Goal: Task Accomplishment & Management: Manage account settings

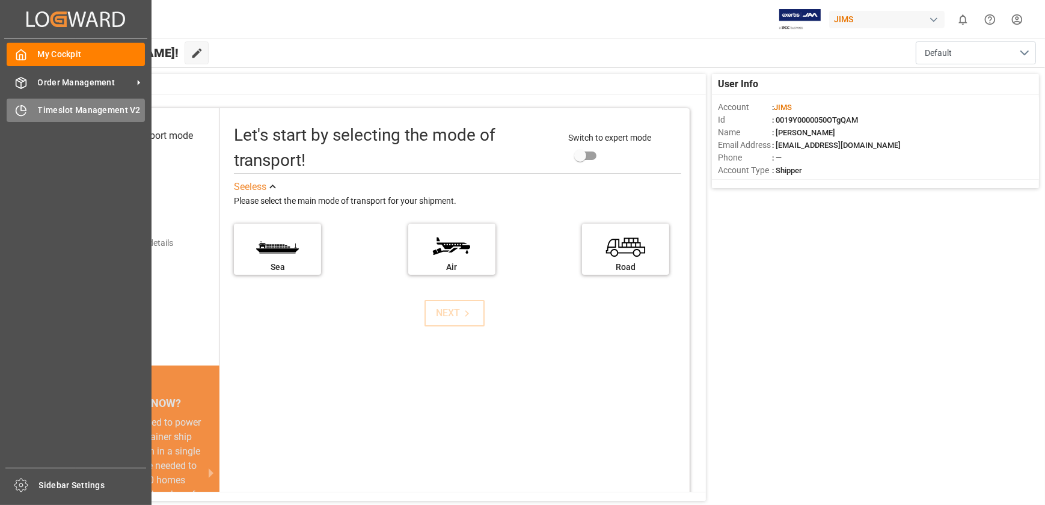
click at [41, 106] on span "Timeslot Management V2" at bounding box center [92, 110] width 108 height 13
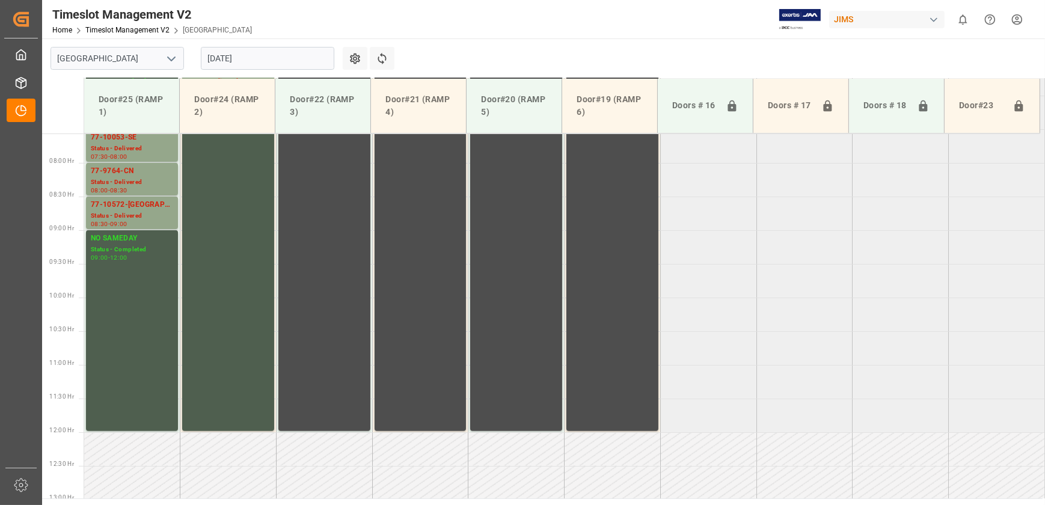
scroll to position [359, 0]
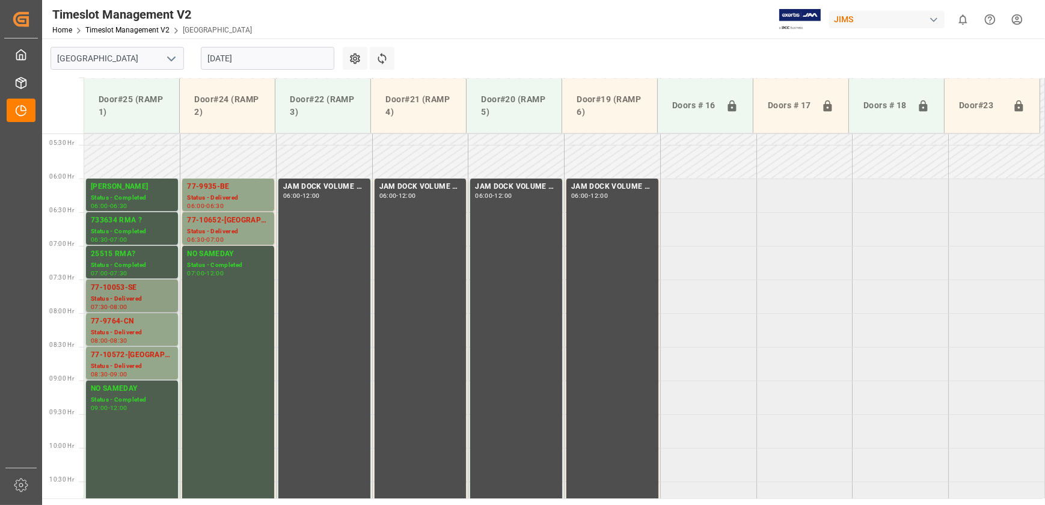
click at [136, 300] on div "Status - Delivered" at bounding box center [132, 299] width 82 height 10
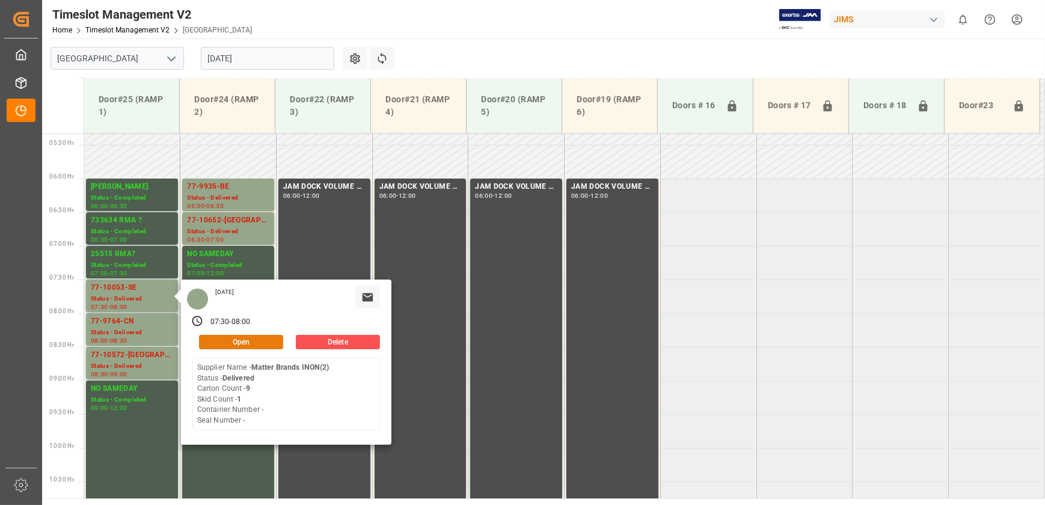
click at [248, 338] on button "Open" at bounding box center [241, 342] width 84 height 14
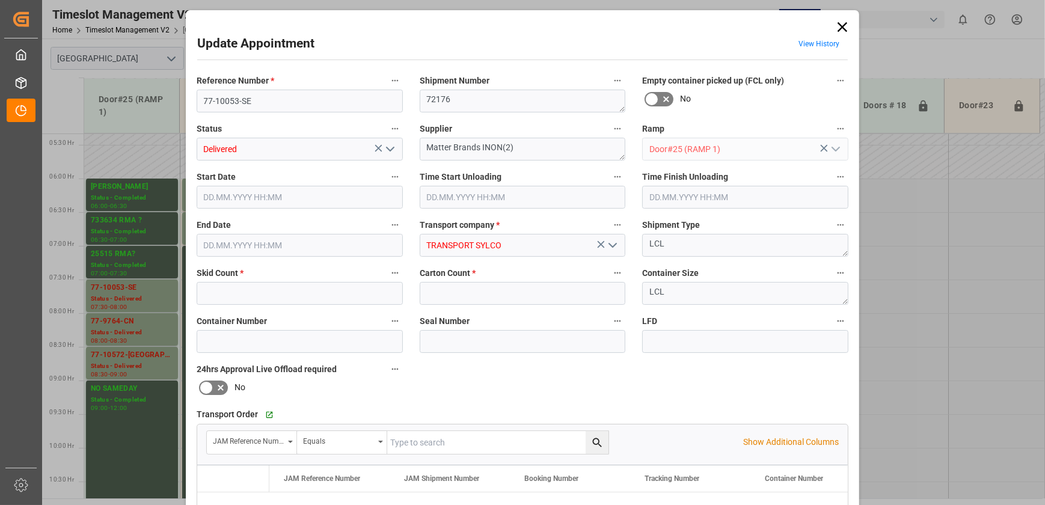
type input "1"
type input "9"
type input "[DATE] 07:30"
type input "[DATE] 08:30"
type input "[DATE] 08:00"
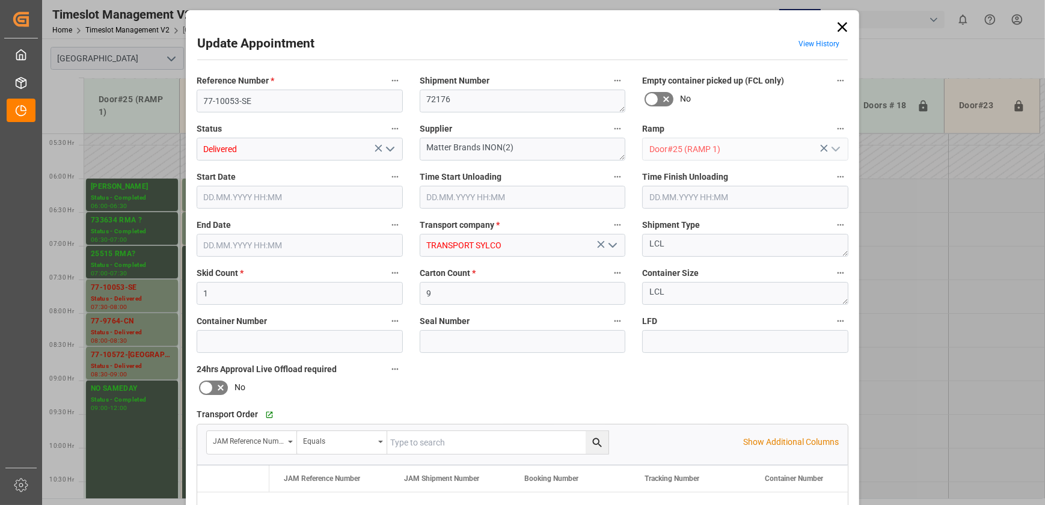
type input "[DATE] 17:53"
click at [390, 148] on polyline "open menu" at bounding box center [390, 149] width 7 height 4
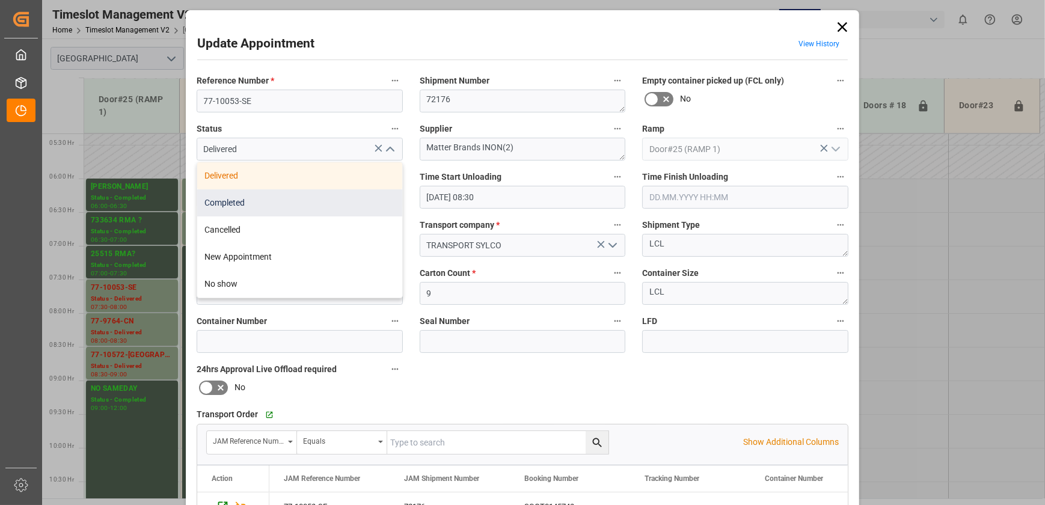
click at [361, 204] on div "Completed" at bounding box center [299, 202] width 205 height 27
type input "Completed"
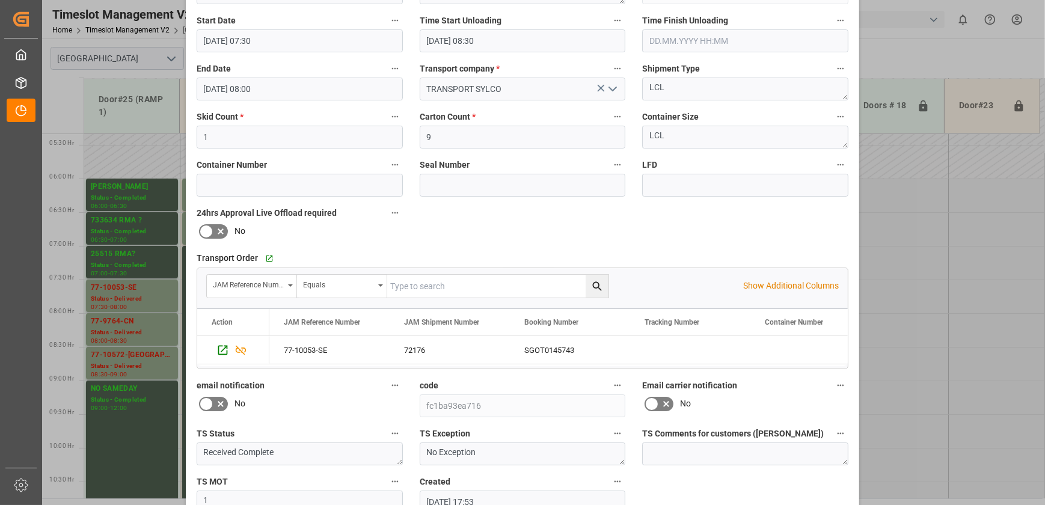
scroll to position [225, 0]
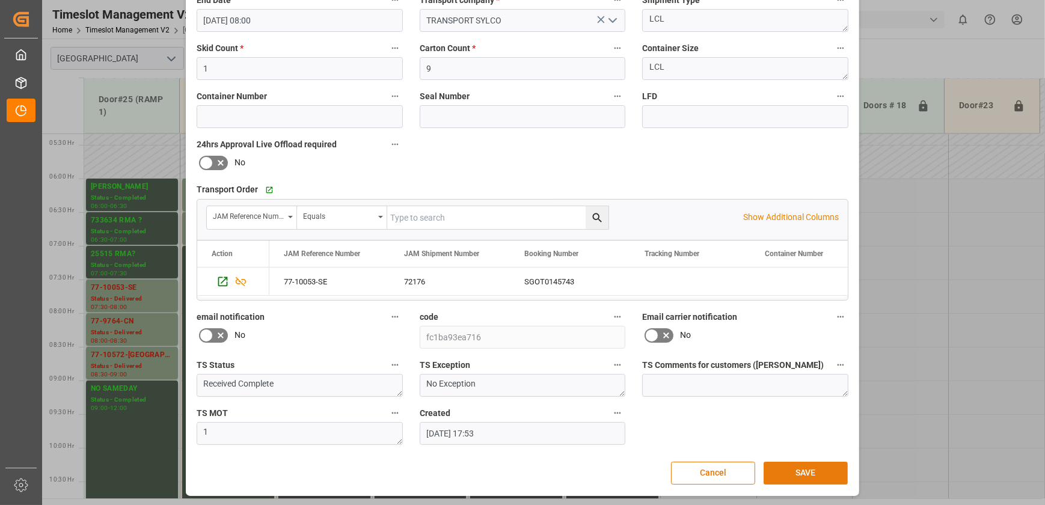
click at [801, 465] on button "SAVE" at bounding box center [806, 473] width 84 height 23
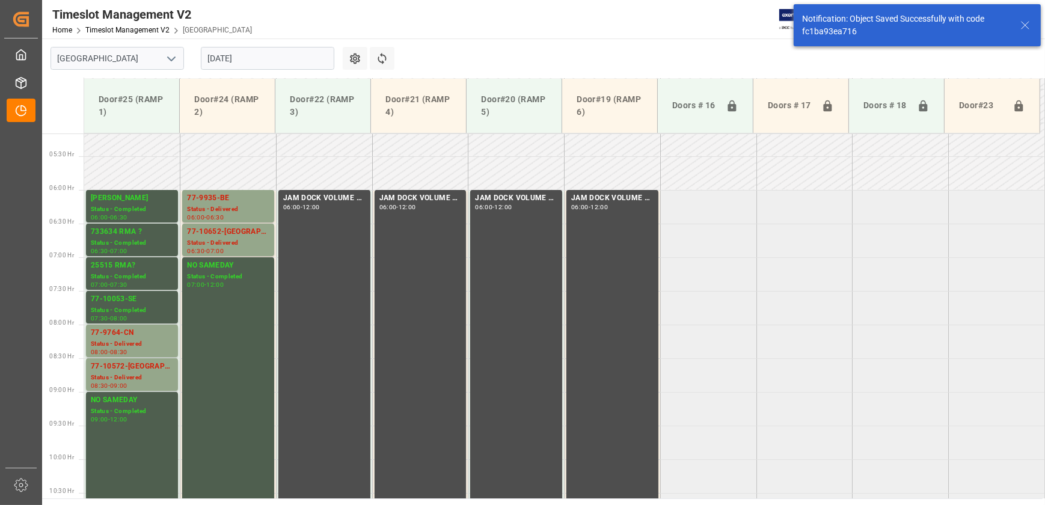
scroll to position [409, 0]
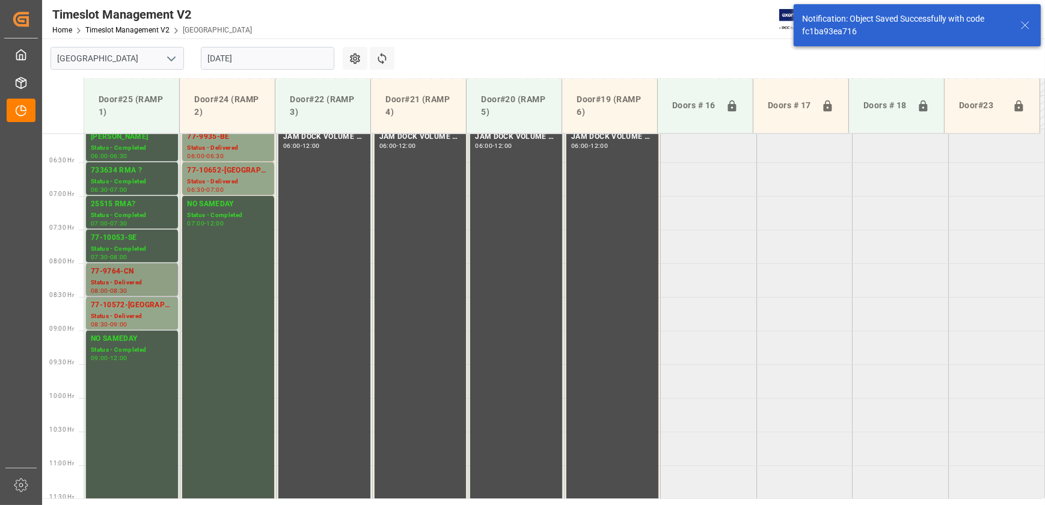
click at [147, 280] on div "Status - Delivered" at bounding box center [132, 283] width 82 height 10
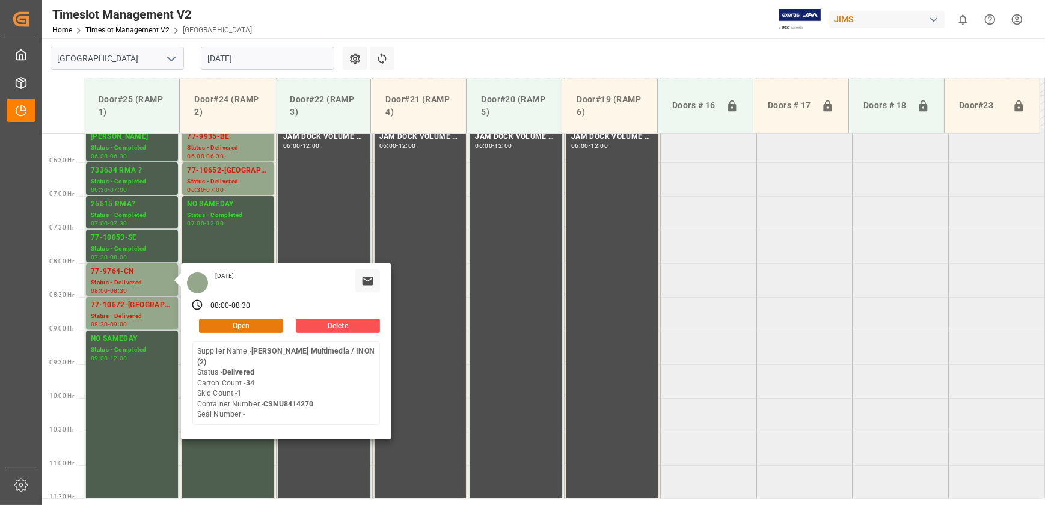
click at [272, 323] on button "Open" at bounding box center [241, 326] width 84 height 14
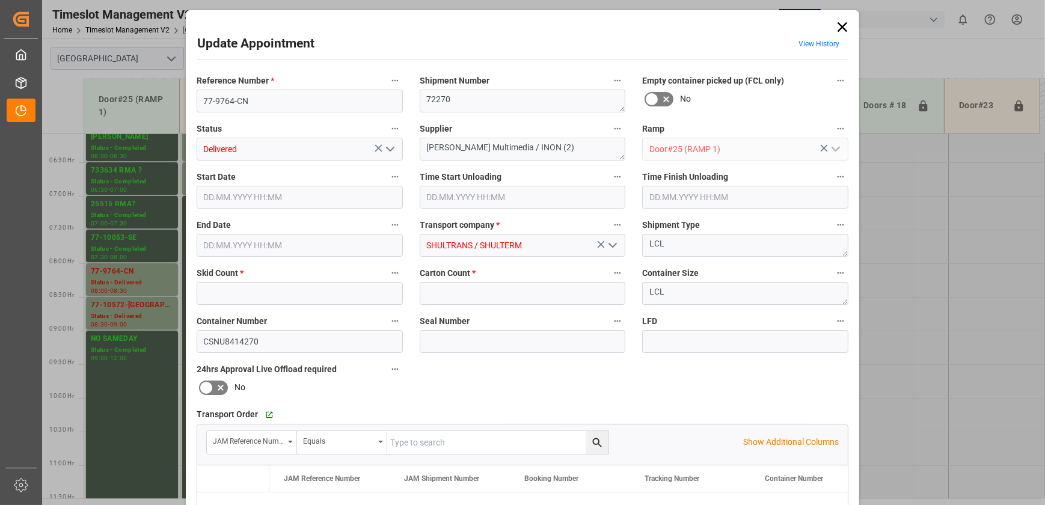
type input "1"
type input "34"
type input "[DATE] 08:00"
type input "[DATE] 08:30"
type input "[DATE] 13:34"
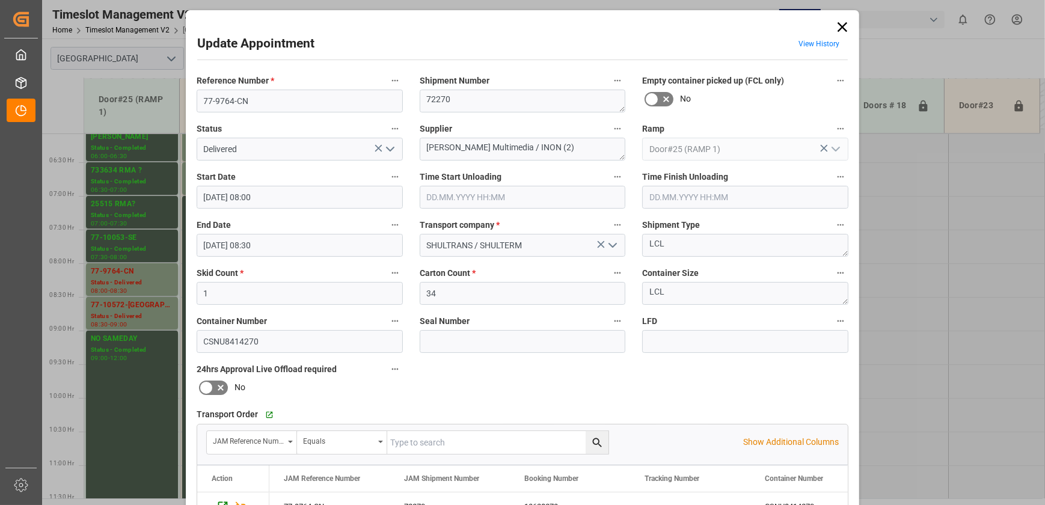
click at [387, 150] on polyline "open menu" at bounding box center [390, 149] width 7 height 4
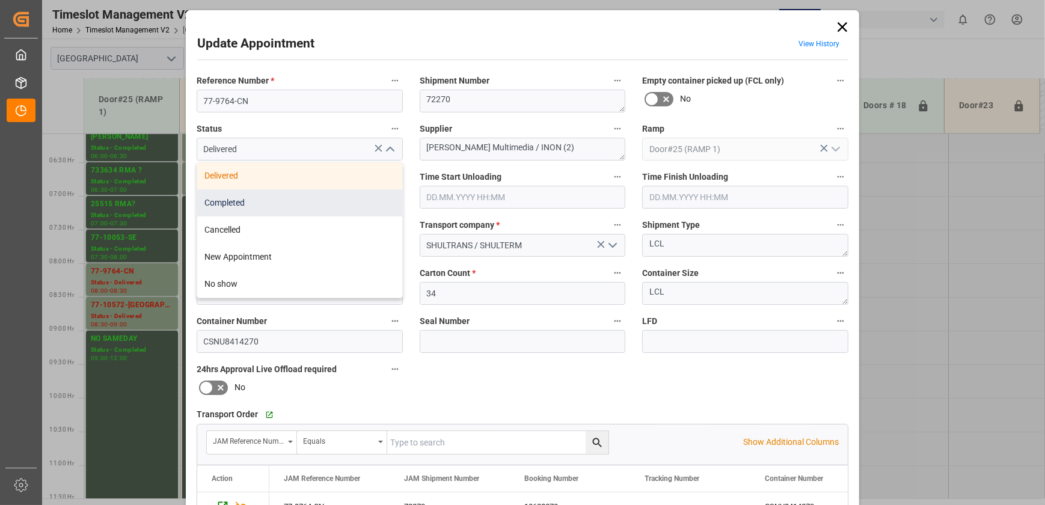
click at [345, 195] on div "Completed" at bounding box center [299, 202] width 205 height 27
type input "Completed"
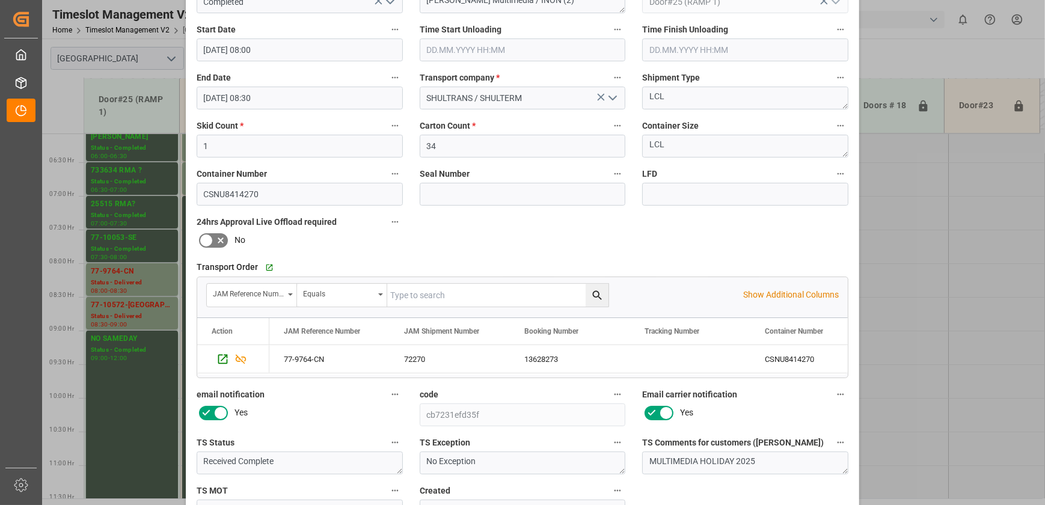
scroll to position [225, 0]
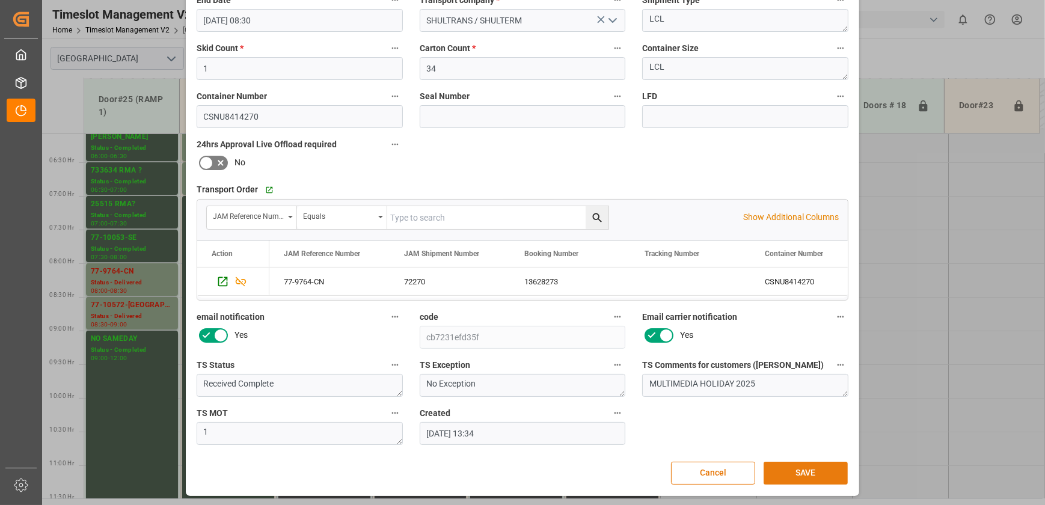
click at [821, 470] on button "SAVE" at bounding box center [806, 473] width 84 height 23
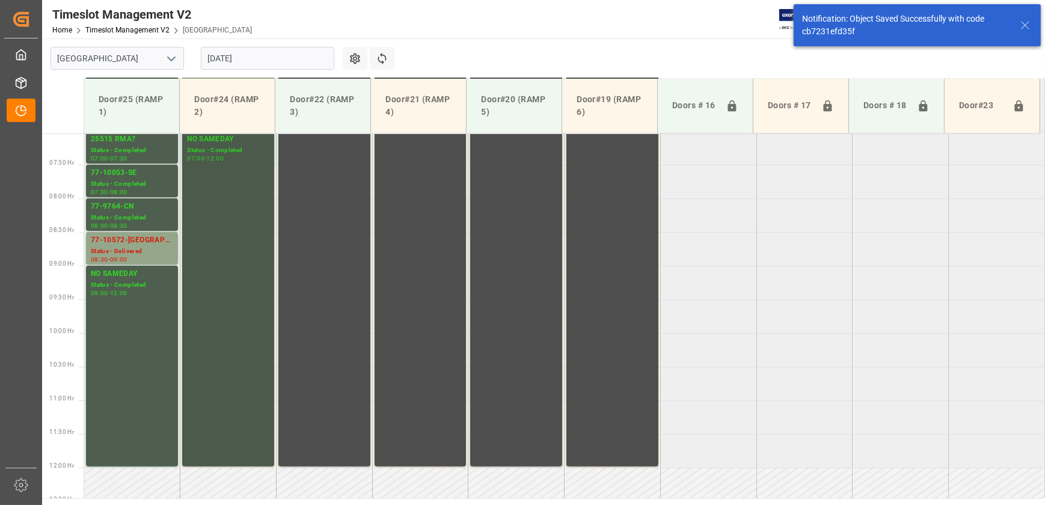
scroll to position [476, 0]
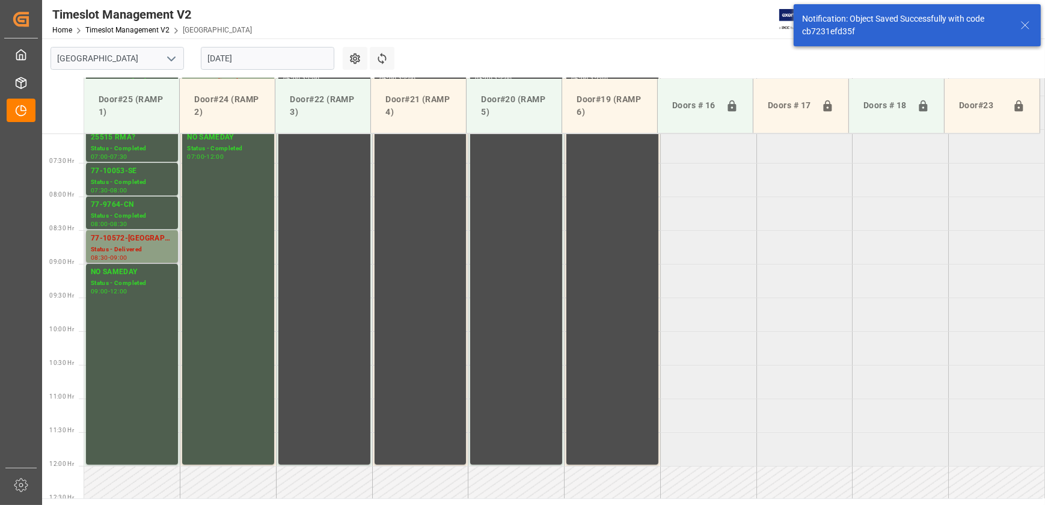
click at [151, 246] on div "Status - Delivered" at bounding box center [132, 250] width 82 height 10
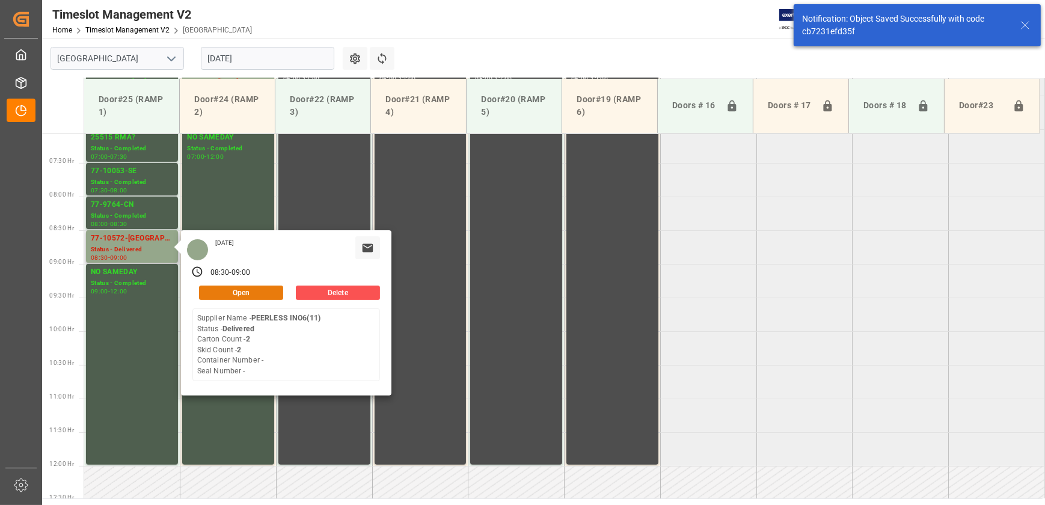
click at [263, 291] on button "Open" at bounding box center [241, 293] width 84 height 14
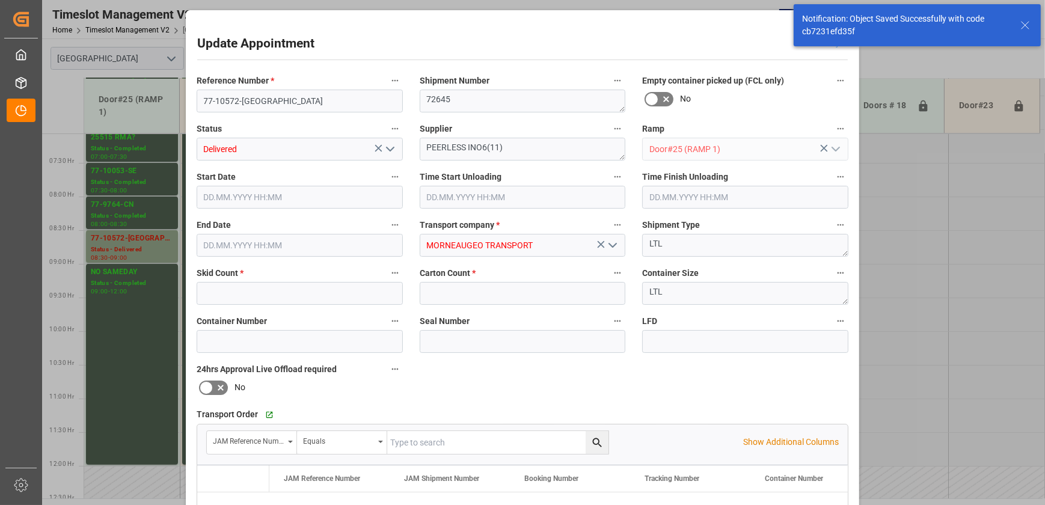
type input "2"
type input "[DATE] 08:30"
type input "[DATE] 09:00"
type input "[DATE] 14:32"
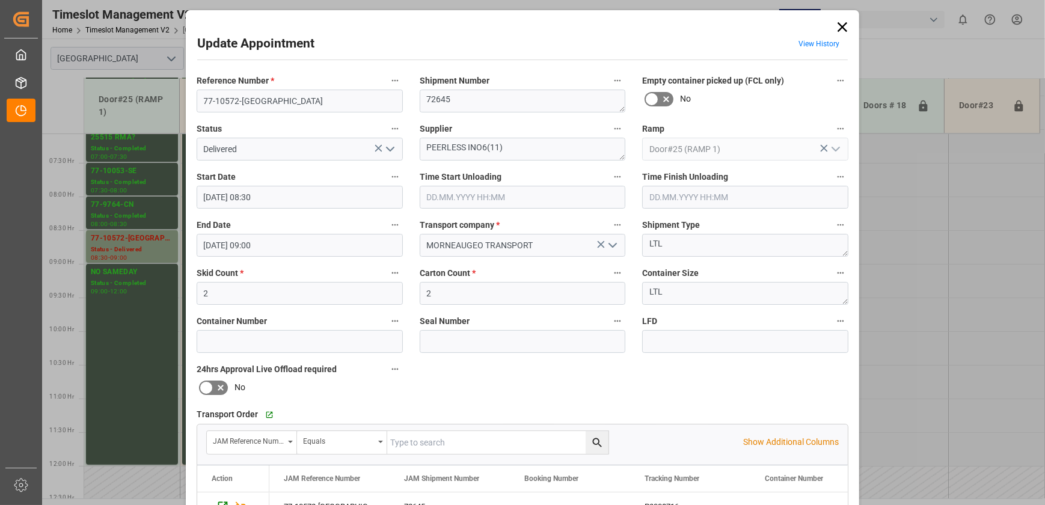
click at [127, 309] on div "Update Appointment View History Reference Number * 77-10572-US Shipment Number …" at bounding box center [522, 252] width 1045 height 505
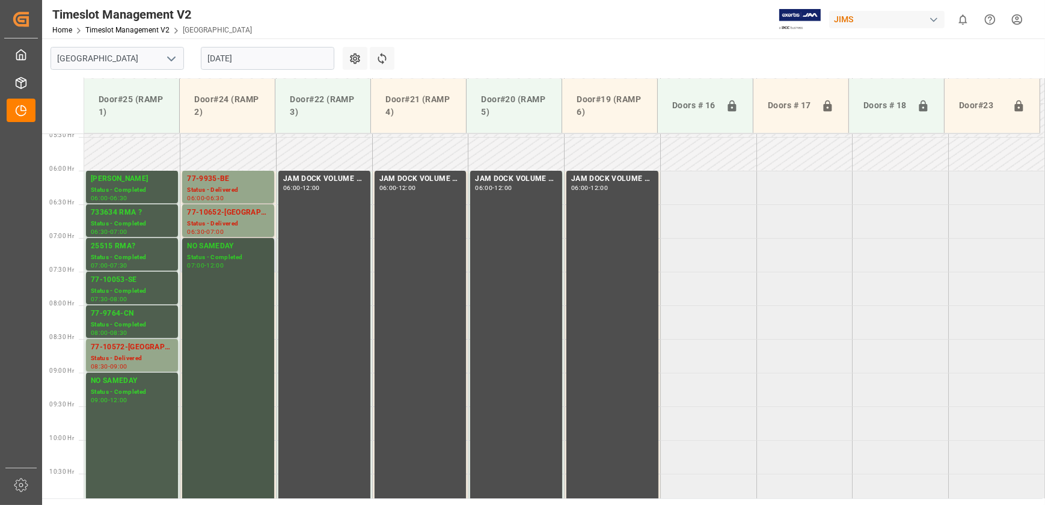
scroll to position [203, 0]
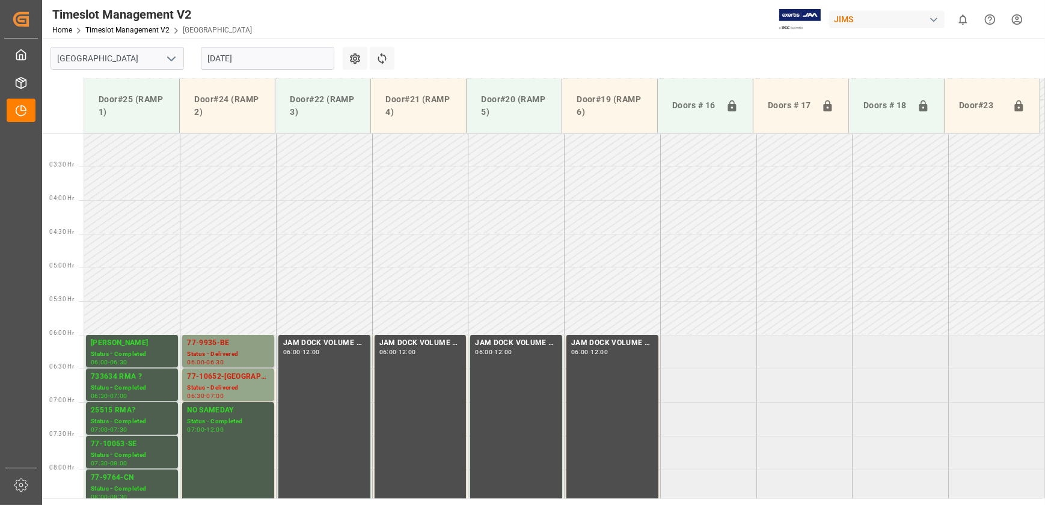
click at [222, 348] on div "77-9935-BE" at bounding box center [228, 343] width 82 height 12
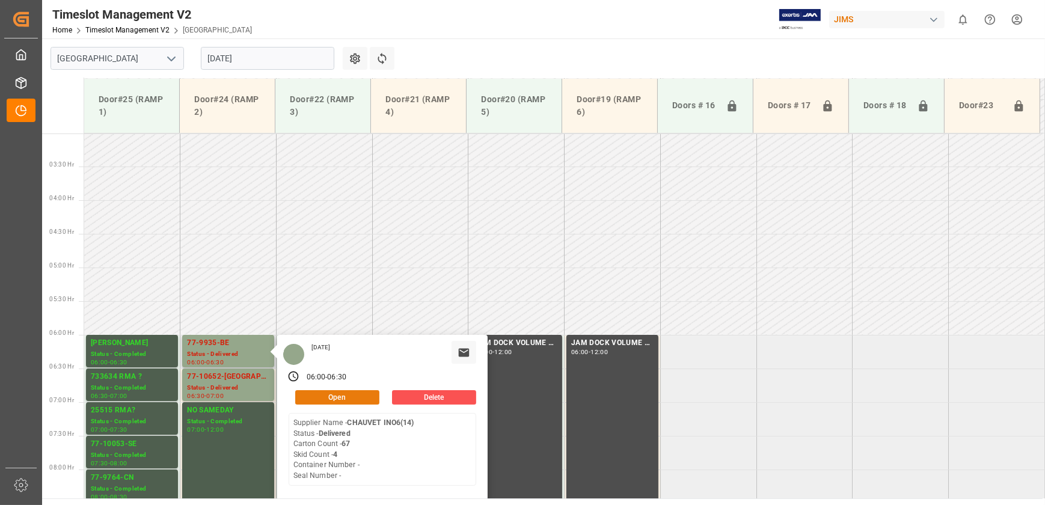
click at [351, 392] on button "Open" at bounding box center [337, 397] width 84 height 14
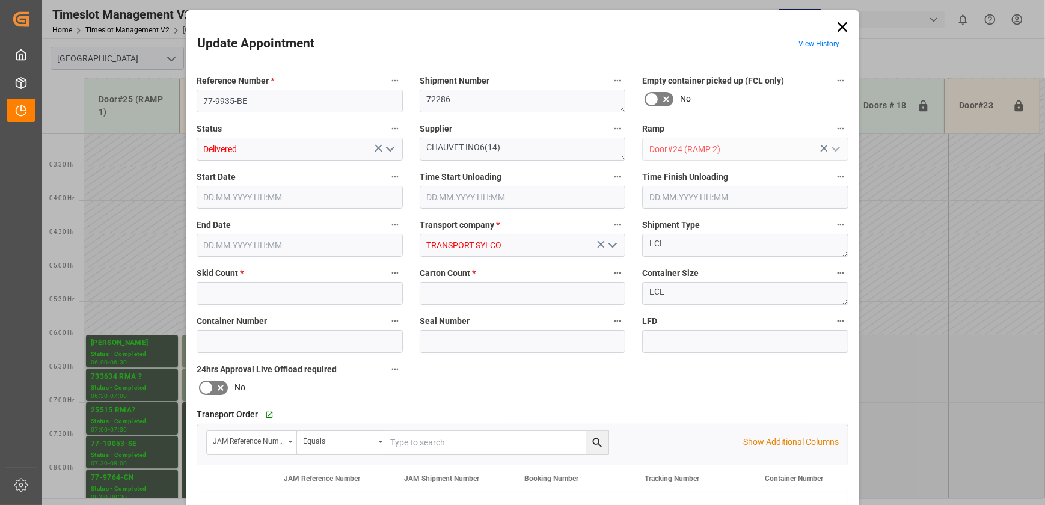
type input "4"
type input "67"
type input "[DATE] 06:00"
type input "[DATE] 08:30"
type input "[DATE] 09:30"
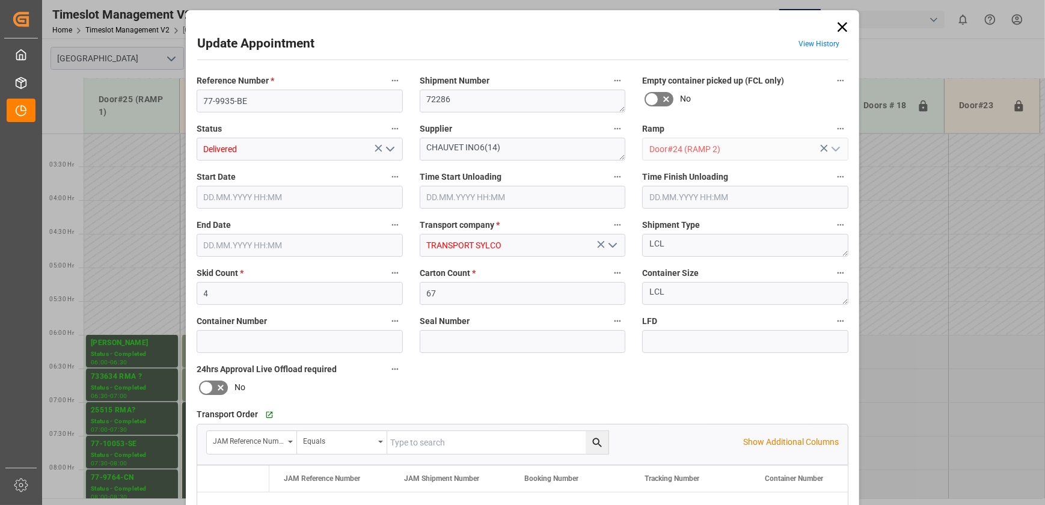
type input "[DATE] 06:30"
type input "[DATE] 11:45"
click at [296, 99] on input "77-9935-BE" at bounding box center [300, 101] width 206 height 23
click at [394, 150] on icon "open menu" at bounding box center [390, 149] width 14 height 14
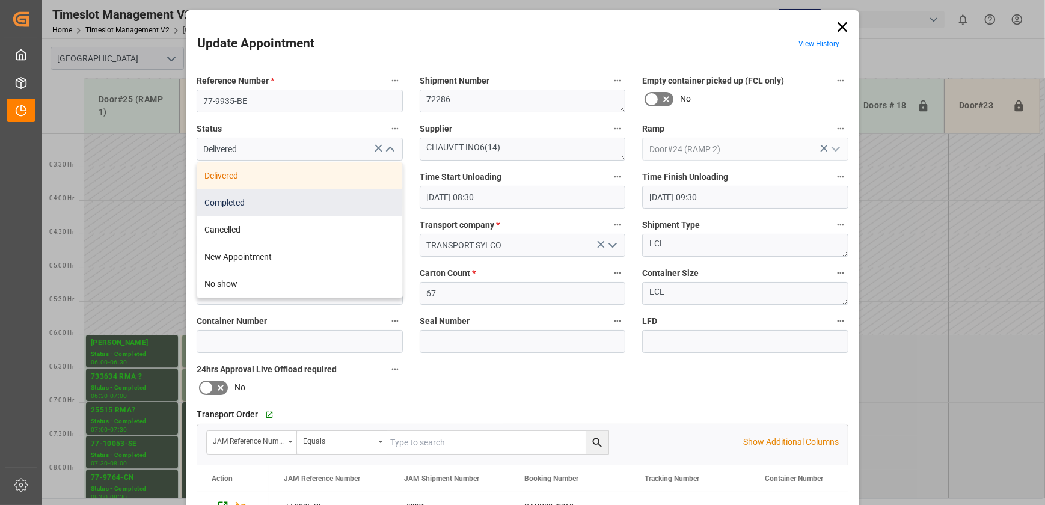
click at [329, 201] on div "Completed" at bounding box center [299, 202] width 205 height 27
type input "Completed"
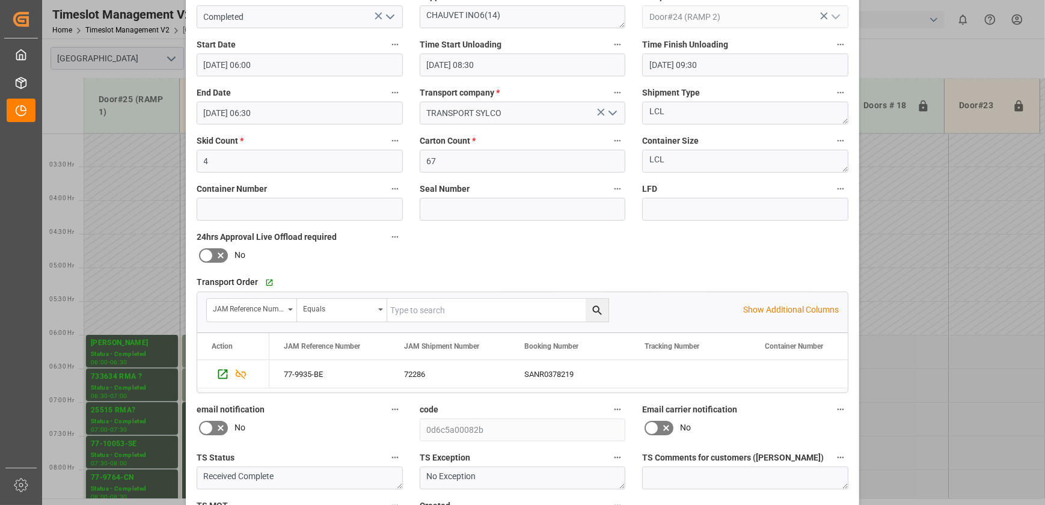
scroll to position [225, 0]
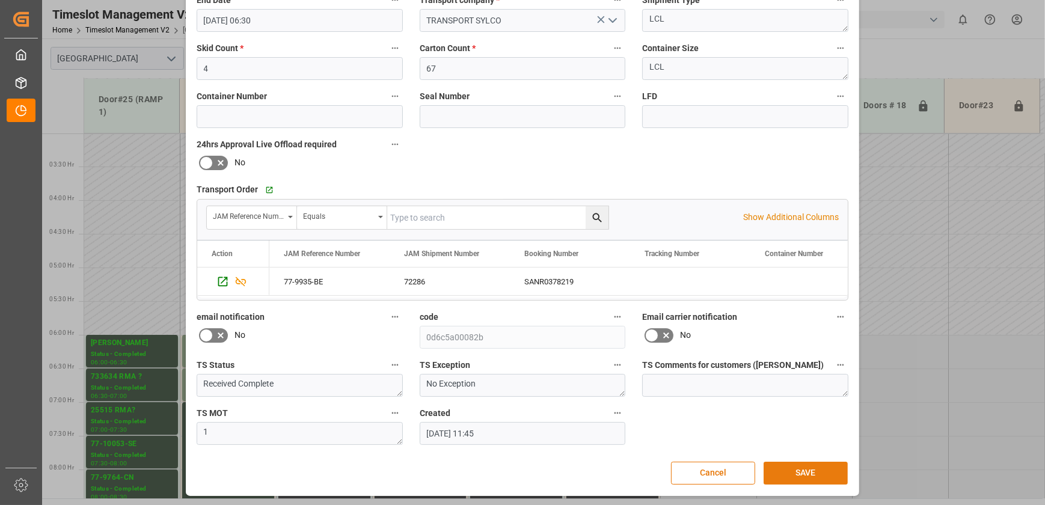
click at [810, 469] on button "SAVE" at bounding box center [806, 473] width 84 height 23
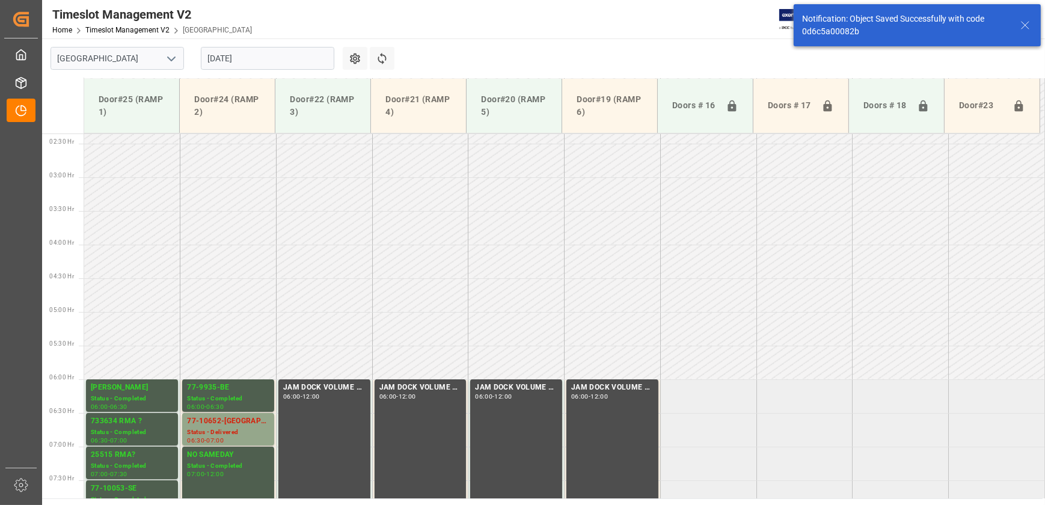
scroll to position [341, 0]
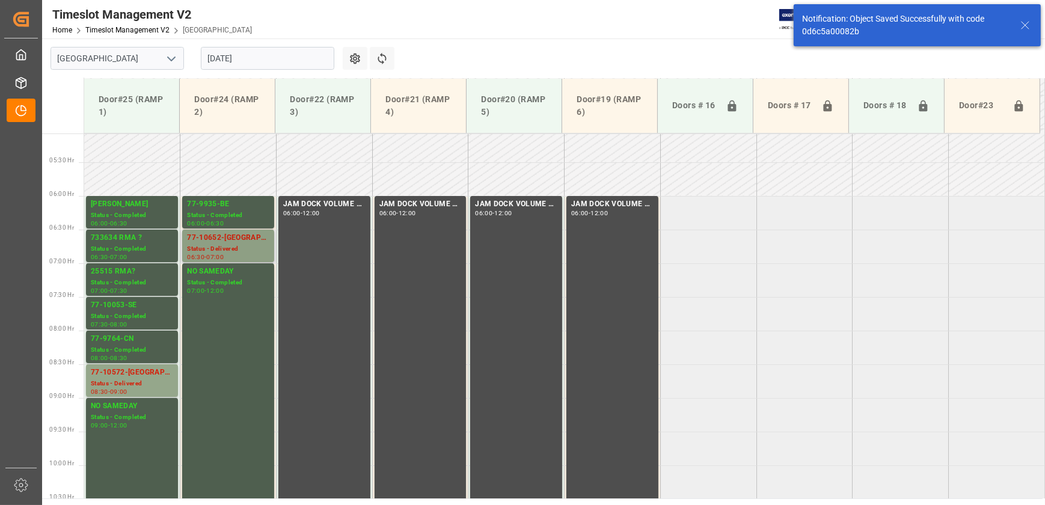
click at [222, 240] on div "77-10652-[GEOGRAPHIC_DATA]" at bounding box center [228, 238] width 82 height 12
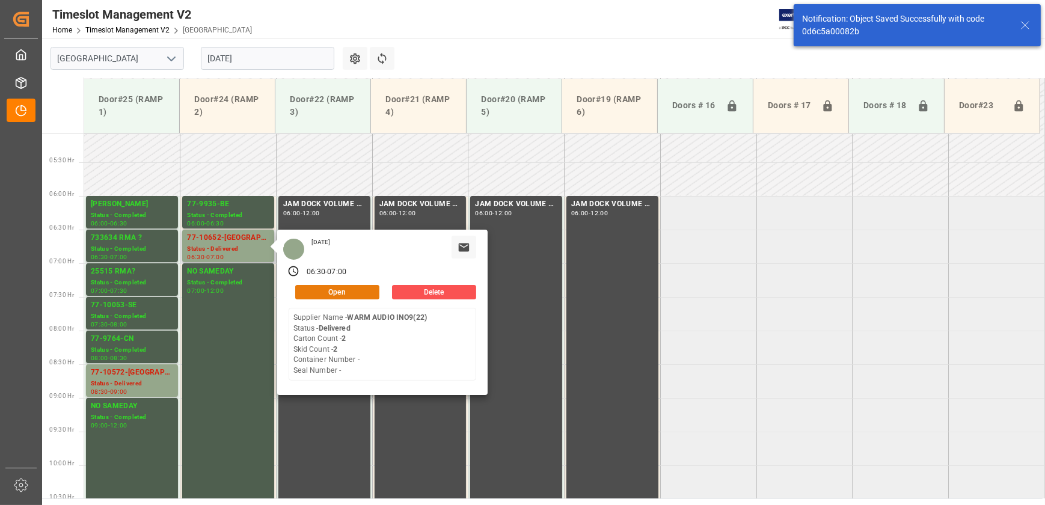
click at [335, 291] on button "Open" at bounding box center [337, 292] width 84 height 14
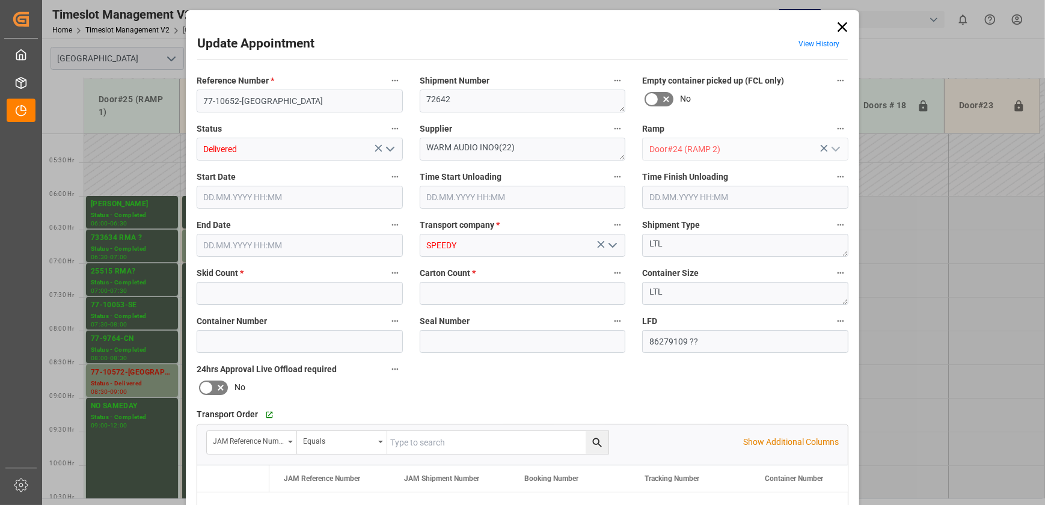
type input "2"
type input "[DATE] 06:30"
type input "[DATE] 08:45"
type input "[DATE] 07:00"
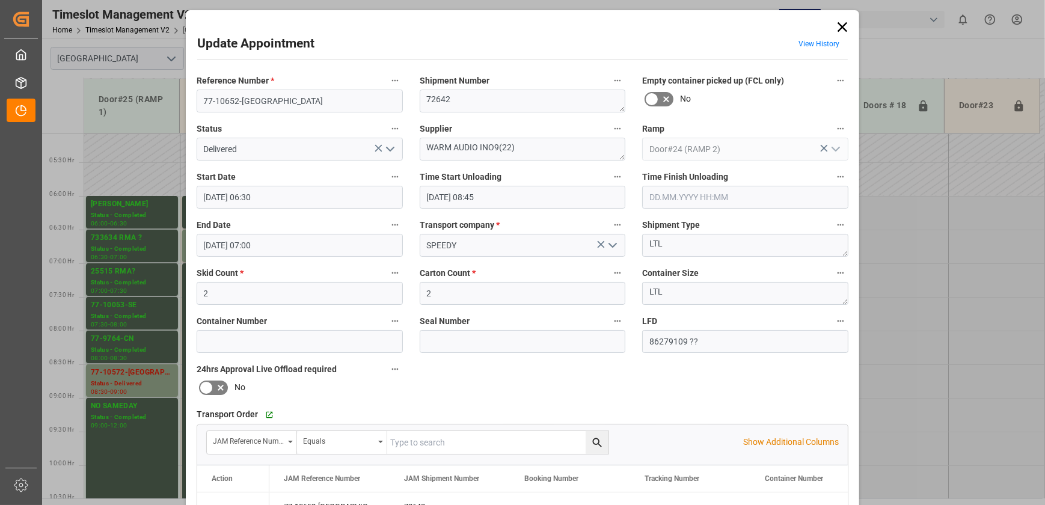
type input "[DATE] 16:47"
click at [838, 20] on icon at bounding box center [842, 27] width 17 height 17
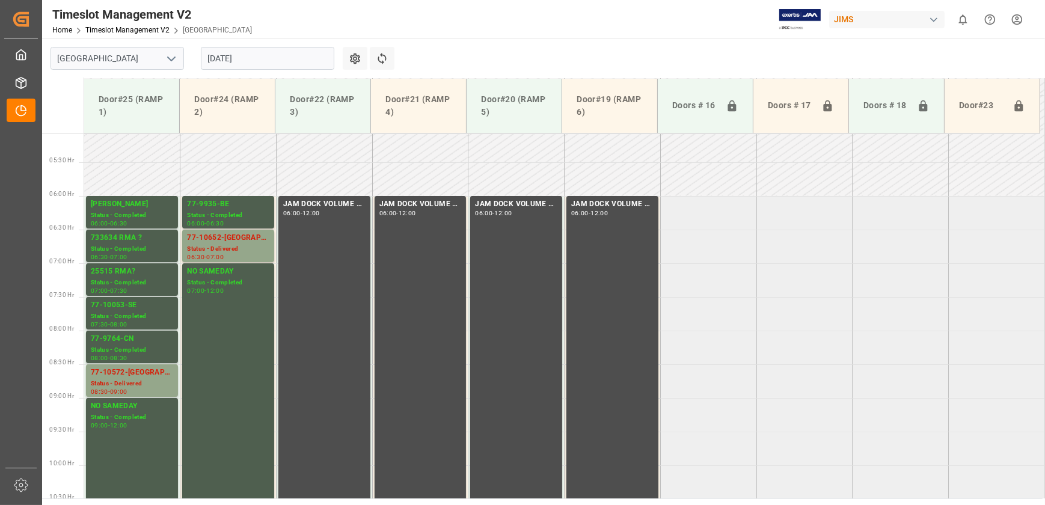
click at [135, 162] on td at bounding box center [132, 179] width 96 height 34
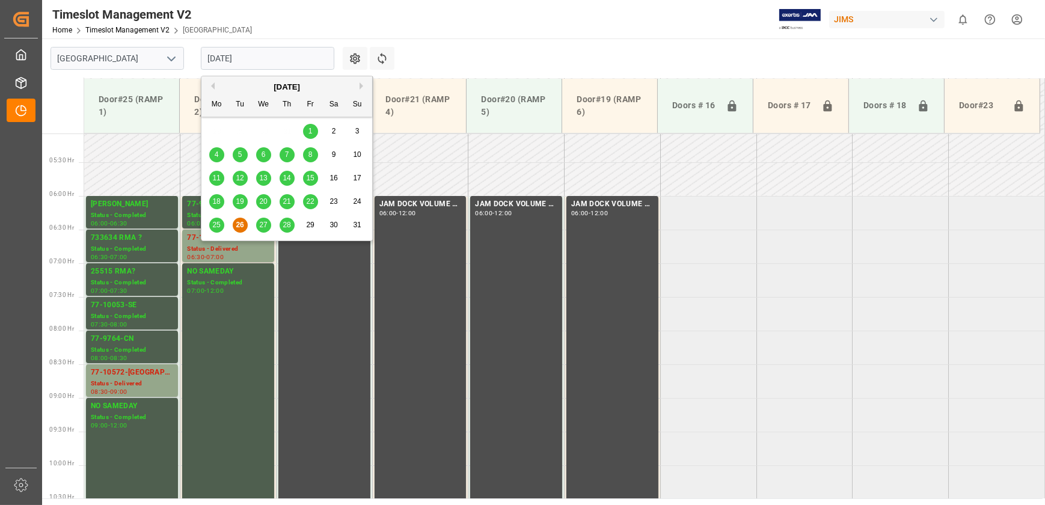
click at [261, 57] on input "[DATE]" at bounding box center [267, 58] width 133 height 23
click at [260, 227] on span "27" at bounding box center [263, 225] width 8 height 8
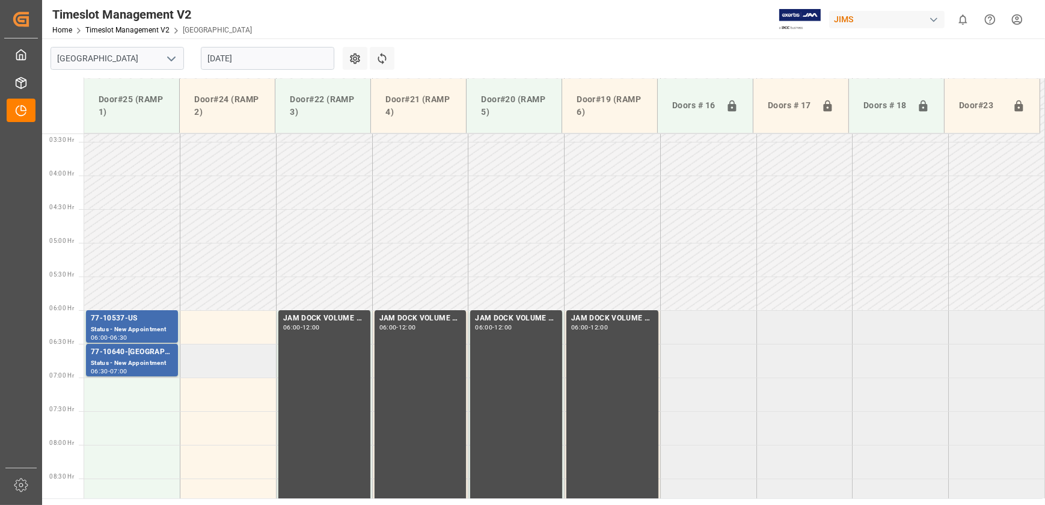
scroll to position [195, 0]
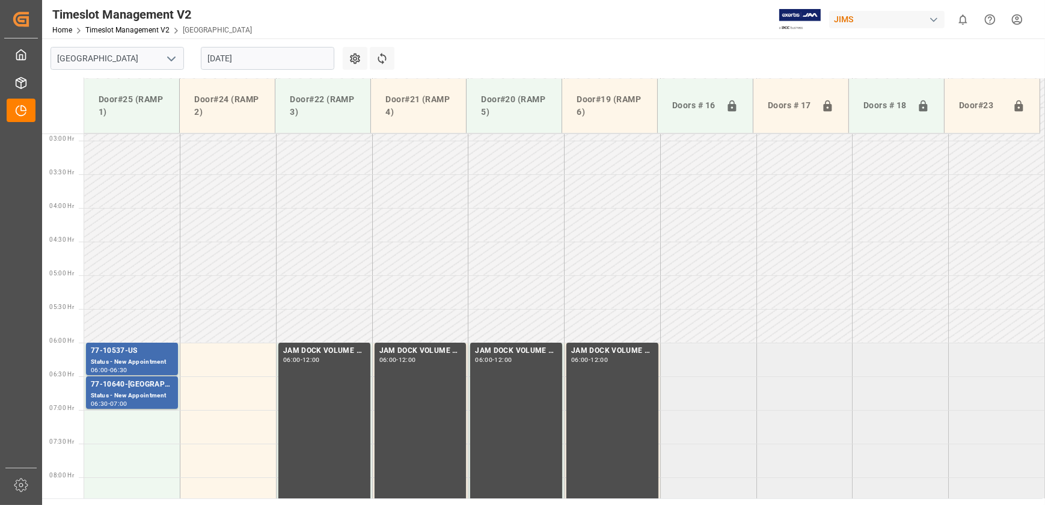
click at [254, 47] on input "[DATE]" at bounding box center [267, 58] width 133 height 23
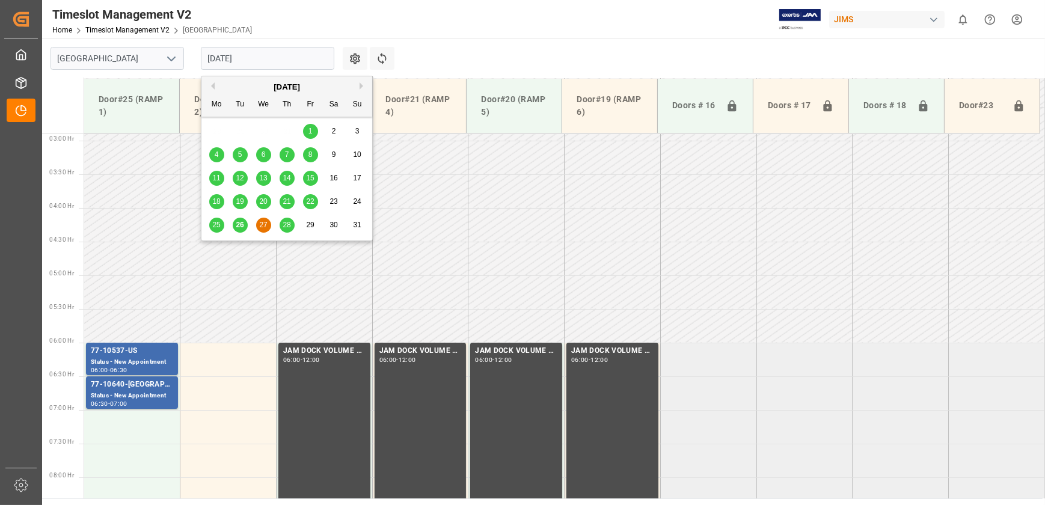
click at [241, 222] on span "26" at bounding box center [240, 225] width 8 height 8
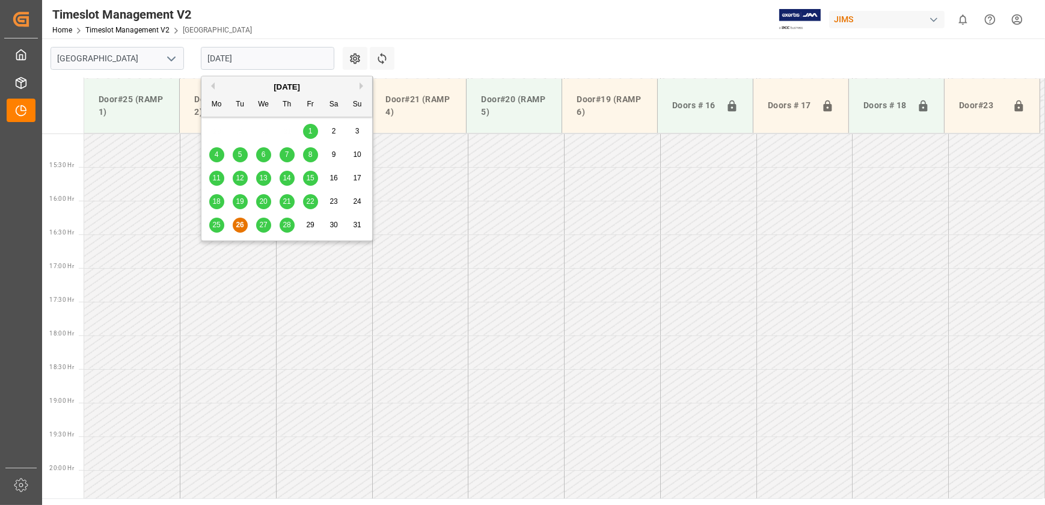
scroll to position [1015, 0]
click at [292, 60] on input "[DATE]" at bounding box center [267, 58] width 133 height 23
click at [287, 223] on span "28" at bounding box center [287, 225] width 8 height 8
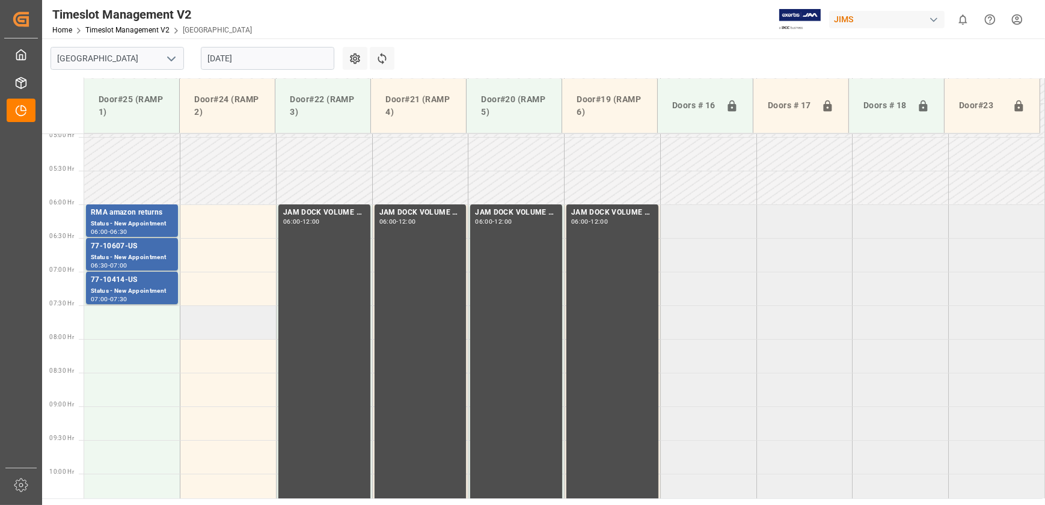
scroll to position [249, 0]
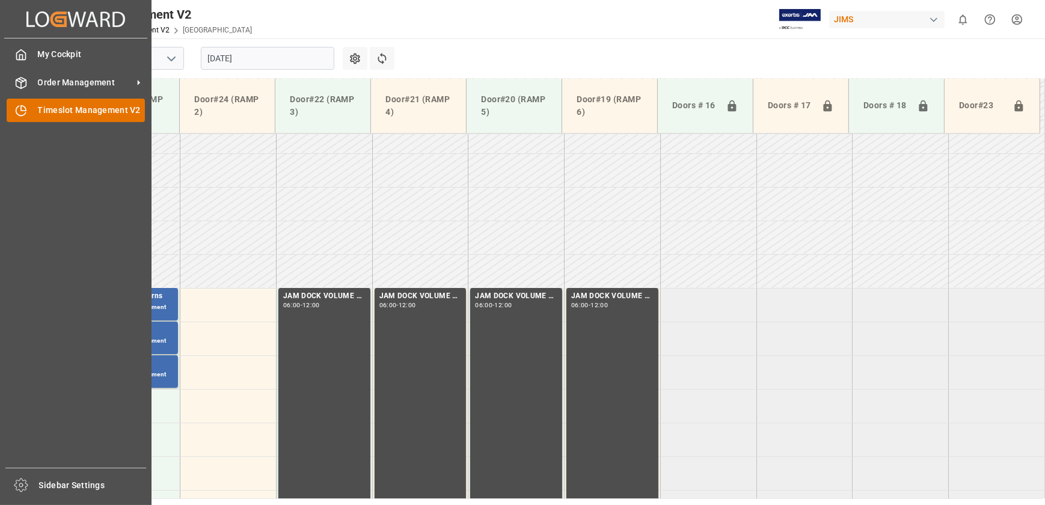
click at [26, 110] on icon at bounding box center [23, 108] width 5 height 5
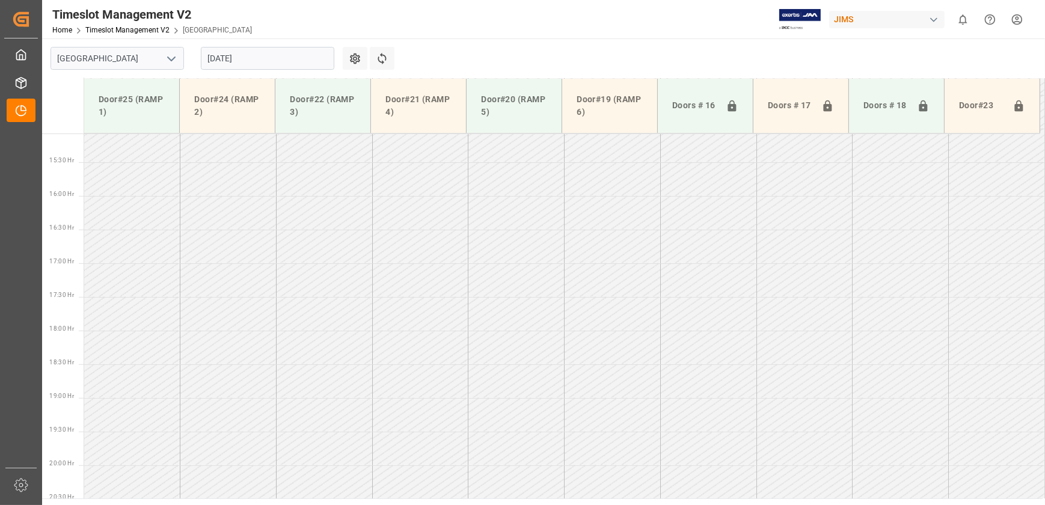
scroll to position [1015, 0]
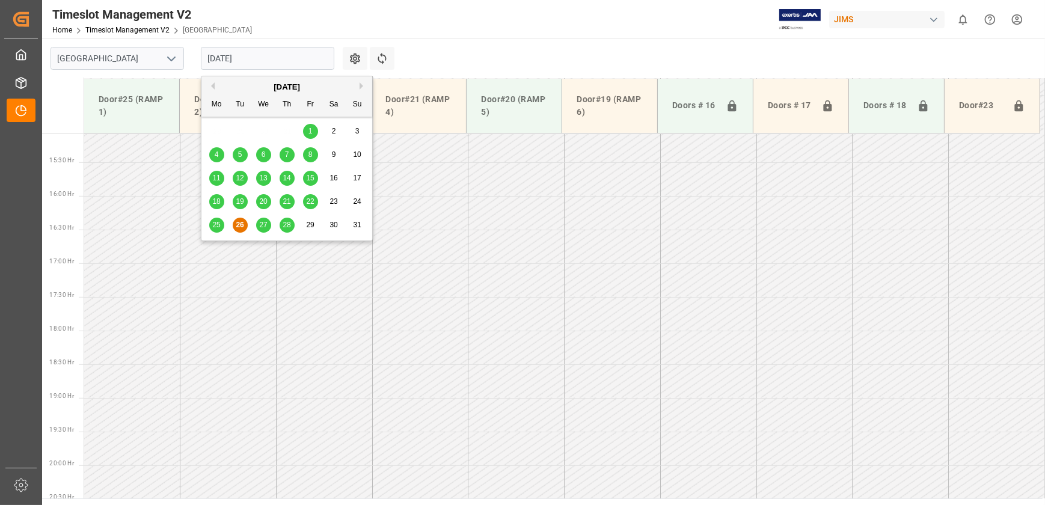
click at [238, 55] on input "[DATE]" at bounding box center [267, 58] width 133 height 23
click at [265, 224] on span "27" at bounding box center [263, 225] width 8 height 8
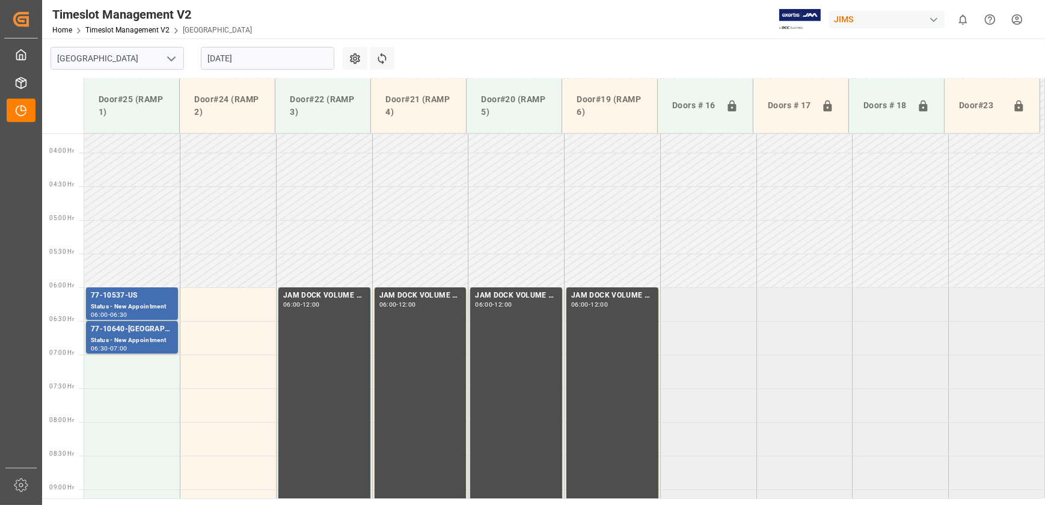
scroll to position [249, 0]
click at [143, 298] on div "77-10537-US" at bounding box center [132, 296] width 82 height 12
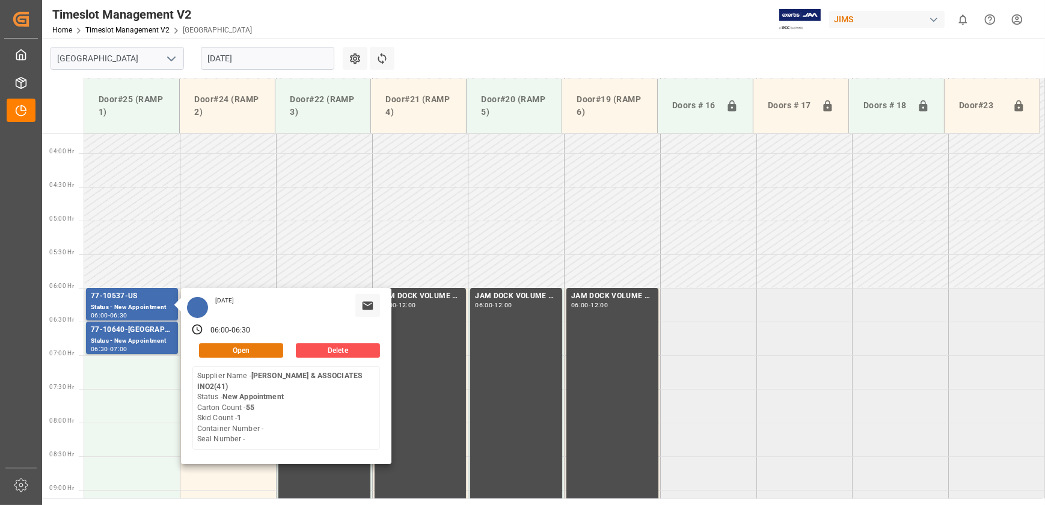
click at [268, 356] on button "Open" at bounding box center [241, 350] width 84 height 14
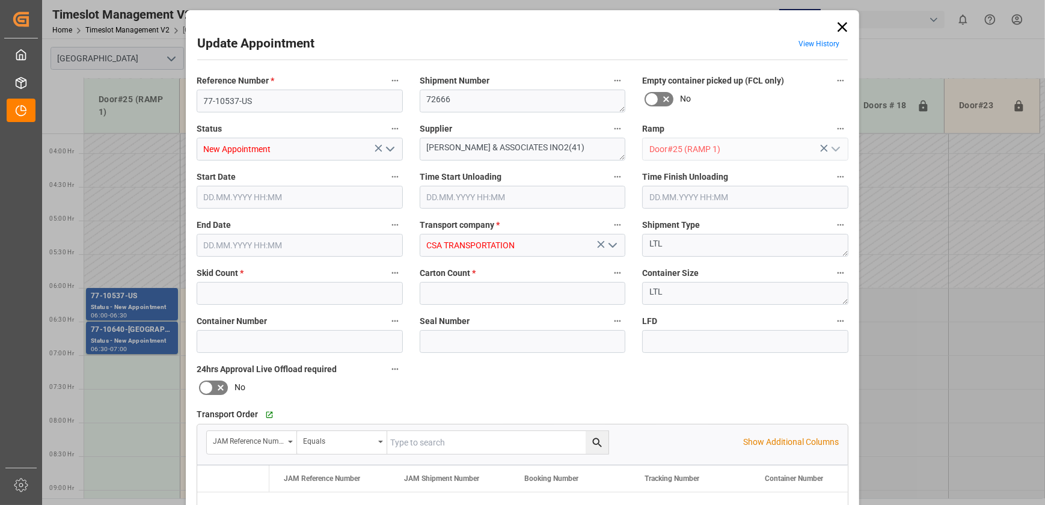
type input "1"
type input "55"
type input "[DATE] 06:00"
type input "[DATE] 06:30"
type input "[DATE] 13:35"
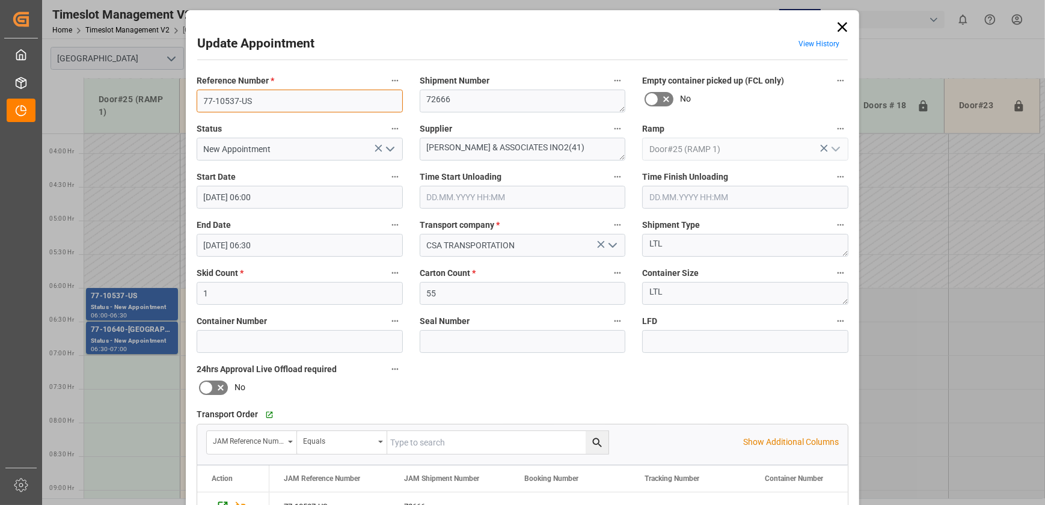
click at [295, 103] on input "77-10537-US" at bounding box center [300, 101] width 206 height 23
drag, startPoint x: 463, startPoint y: 145, endPoint x: 384, endPoint y: 148, distance: 78.8
click at [384, 148] on div "Reference Number * 77-10537-US Shipment Number 72666 Empty container picked up …" at bounding box center [522, 371] width 669 height 605
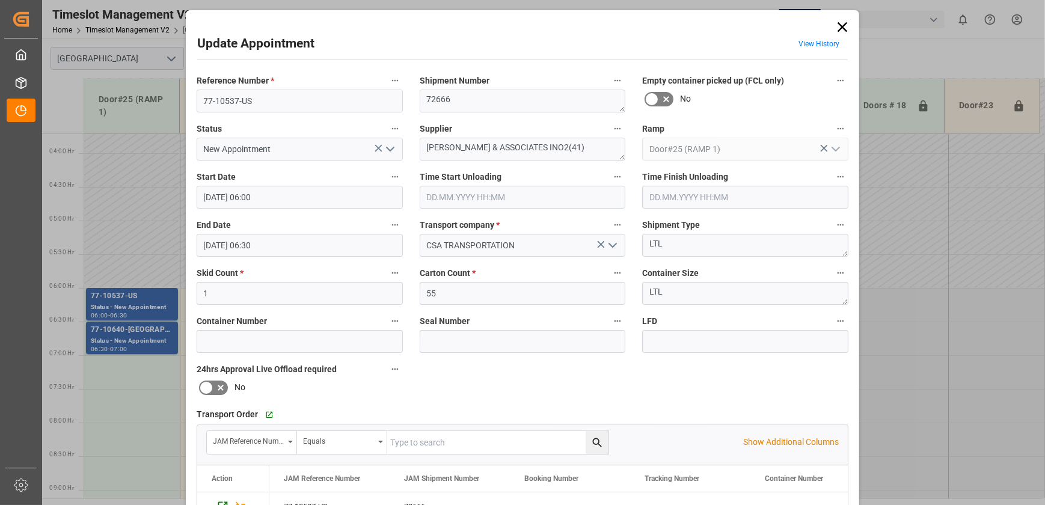
click at [119, 225] on div "Update Appointment View History Reference Number * 77-10537-US Shipment Number …" at bounding box center [522, 252] width 1045 height 505
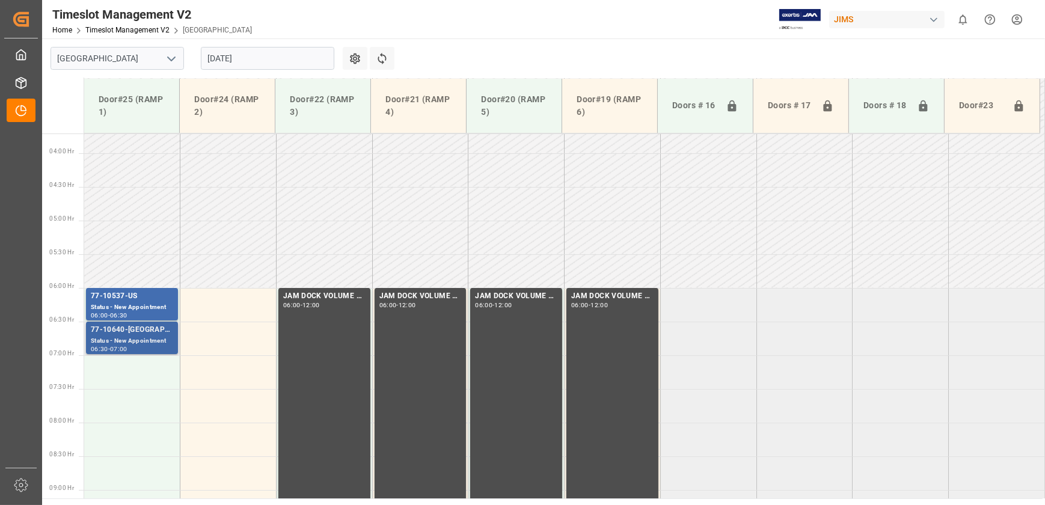
click at [115, 324] on div "77-10640-[GEOGRAPHIC_DATA]" at bounding box center [132, 330] width 82 height 12
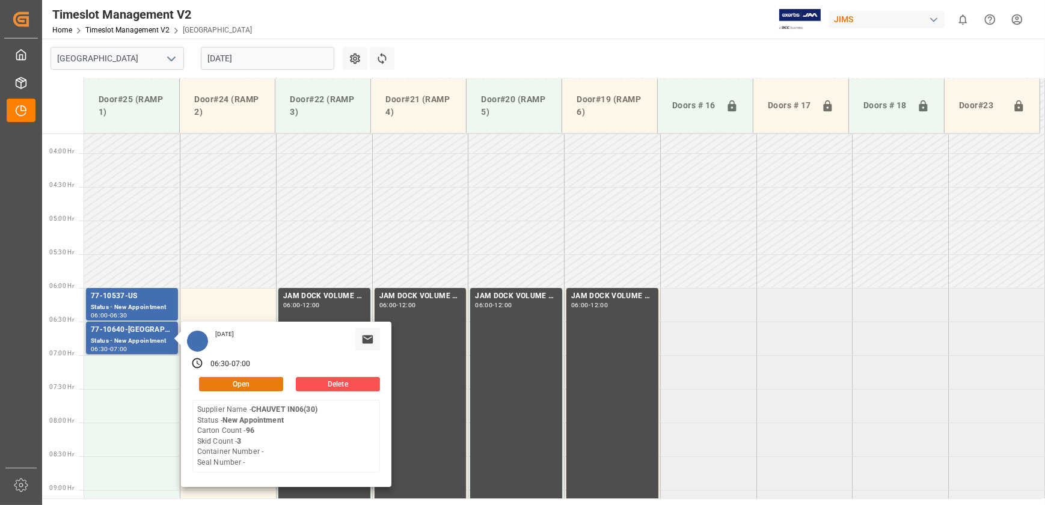
click at [249, 381] on button "Open" at bounding box center [241, 384] width 84 height 14
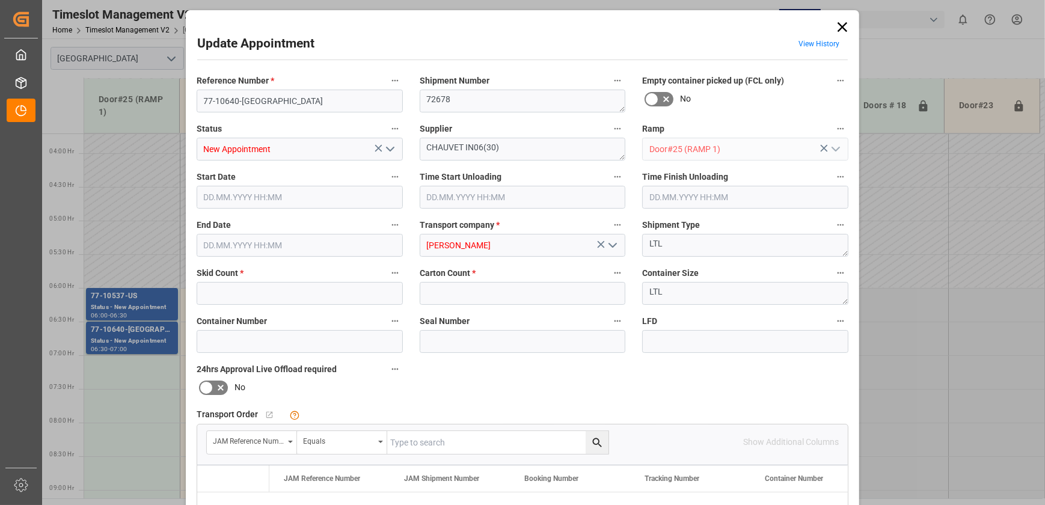
type input "3"
type input "96"
type input "[DATE] 06:30"
type input "[DATE] 07:00"
type input "[DATE] 16:03"
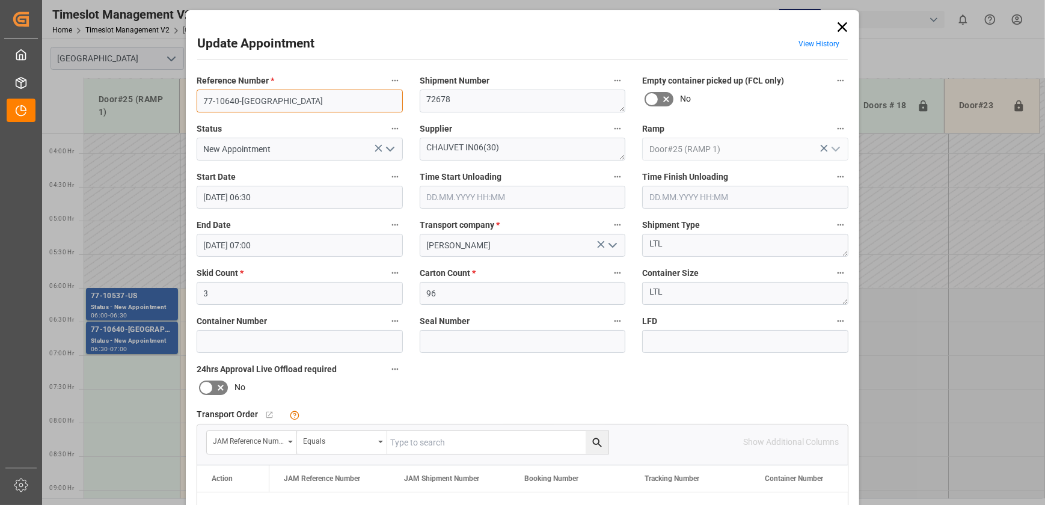
click at [300, 99] on input "77-10640-[GEOGRAPHIC_DATA]" at bounding box center [300, 101] width 206 height 23
click at [432, 143] on textarea "CHAUVET IN06(30)" at bounding box center [523, 149] width 206 height 23
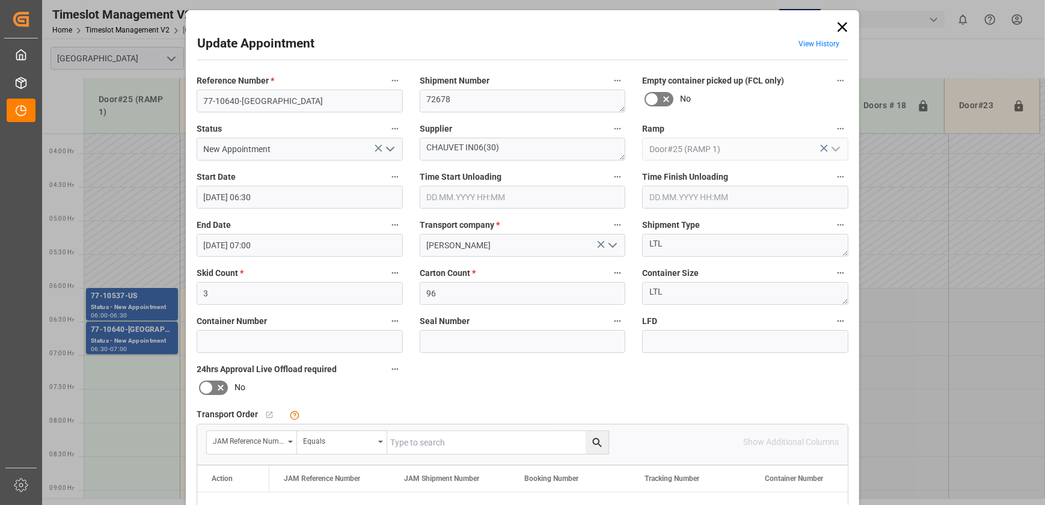
click at [834, 29] on icon at bounding box center [842, 27] width 17 height 17
